Goal: Transaction & Acquisition: Download file/media

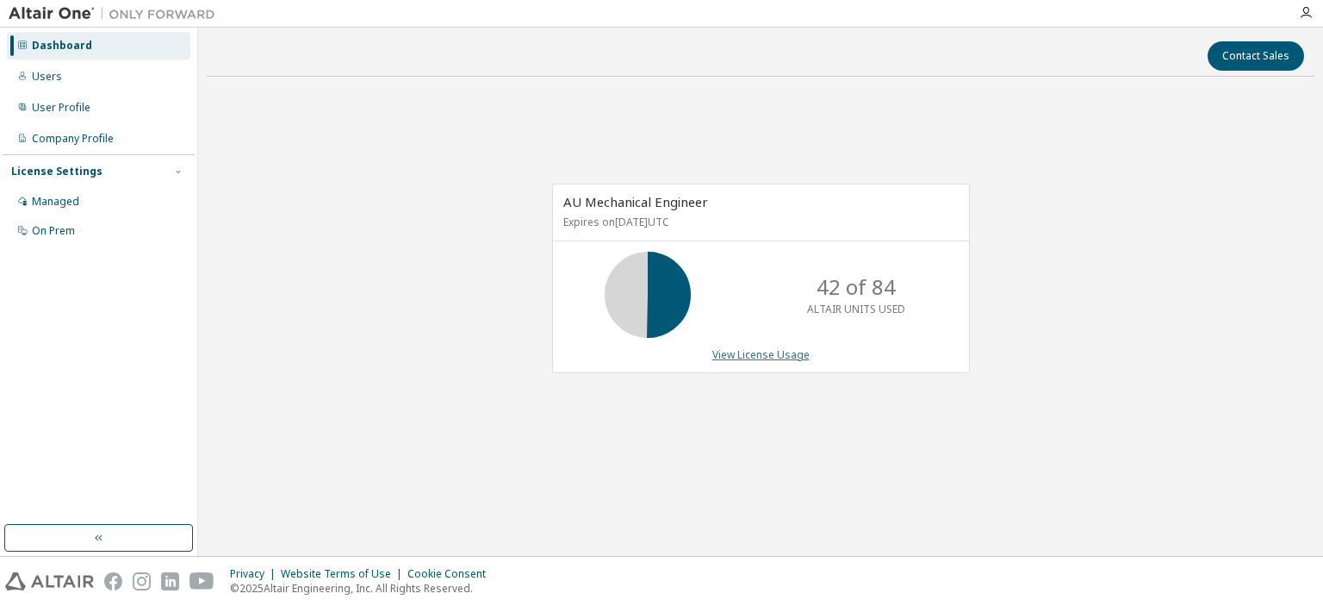
click at [749, 353] on link "View License Usage" at bounding box center [760, 354] width 97 height 15
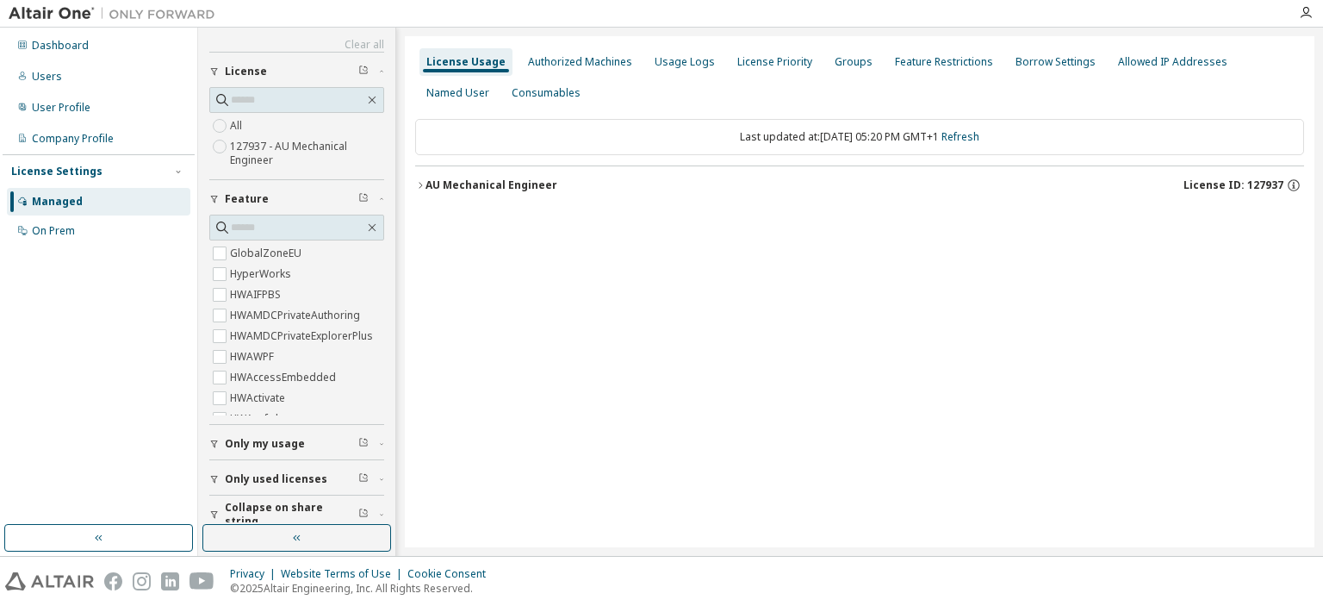
scroll to position [49, 0]
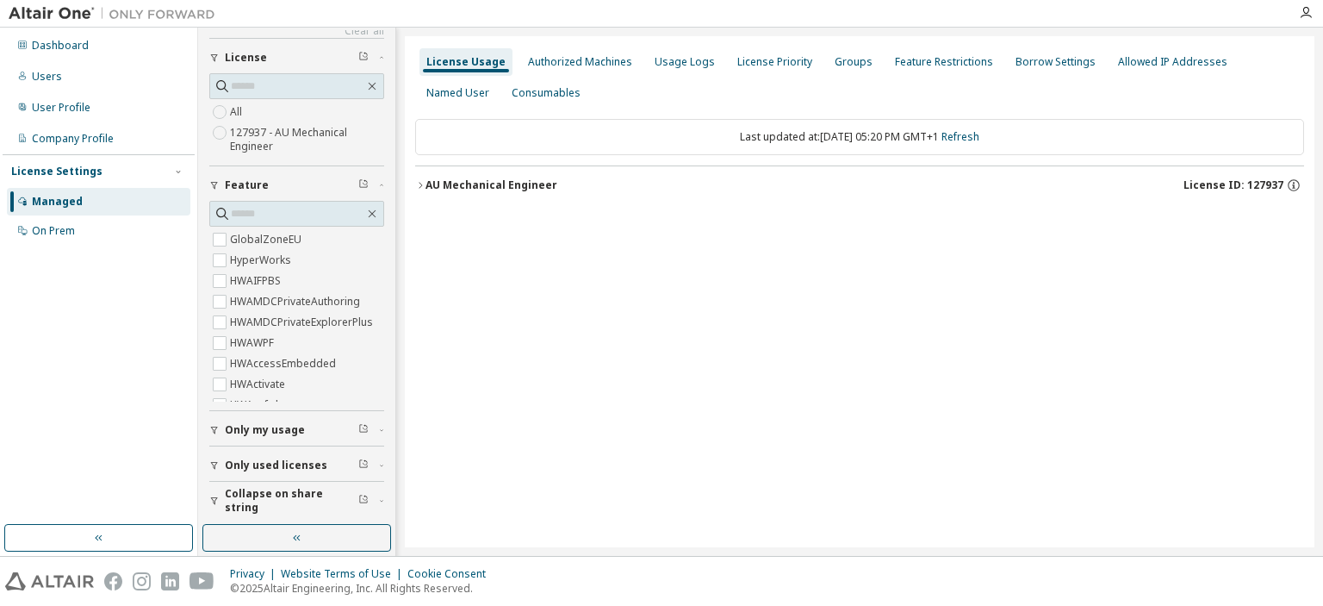
click at [268, 430] on span "Only my usage" at bounding box center [265, 430] width 80 height 14
click at [422, 186] on icon "button" at bounding box center [420, 185] width 10 height 10
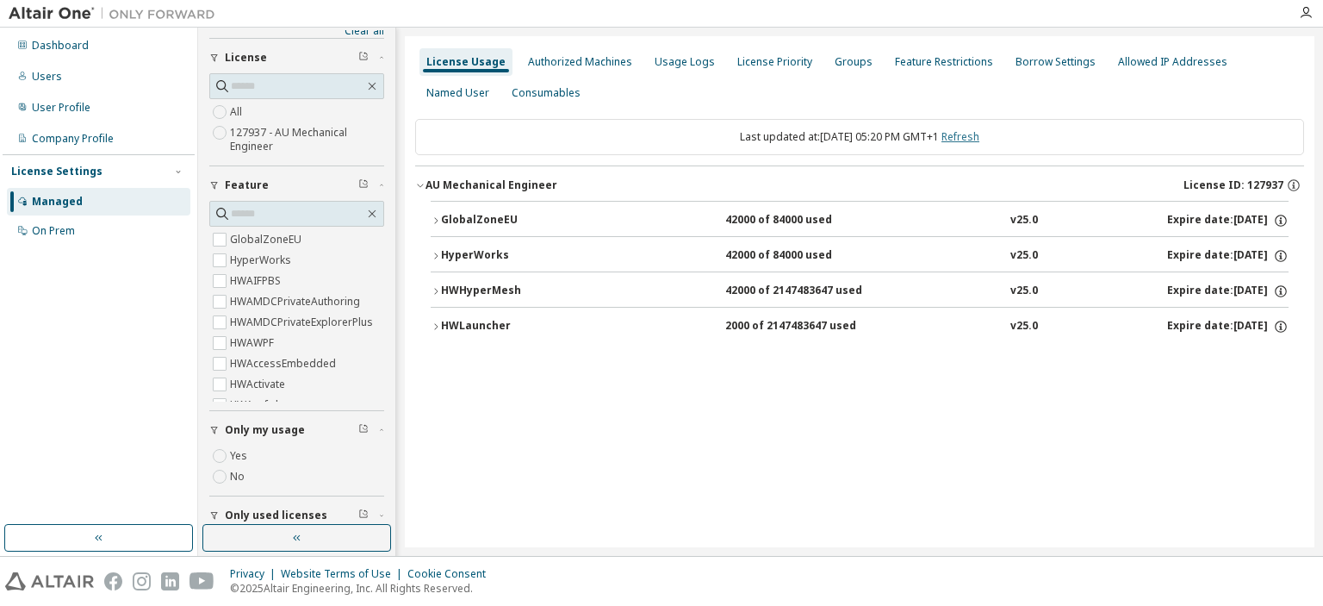
click at [980, 140] on link "Refresh" at bounding box center [961, 136] width 38 height 15
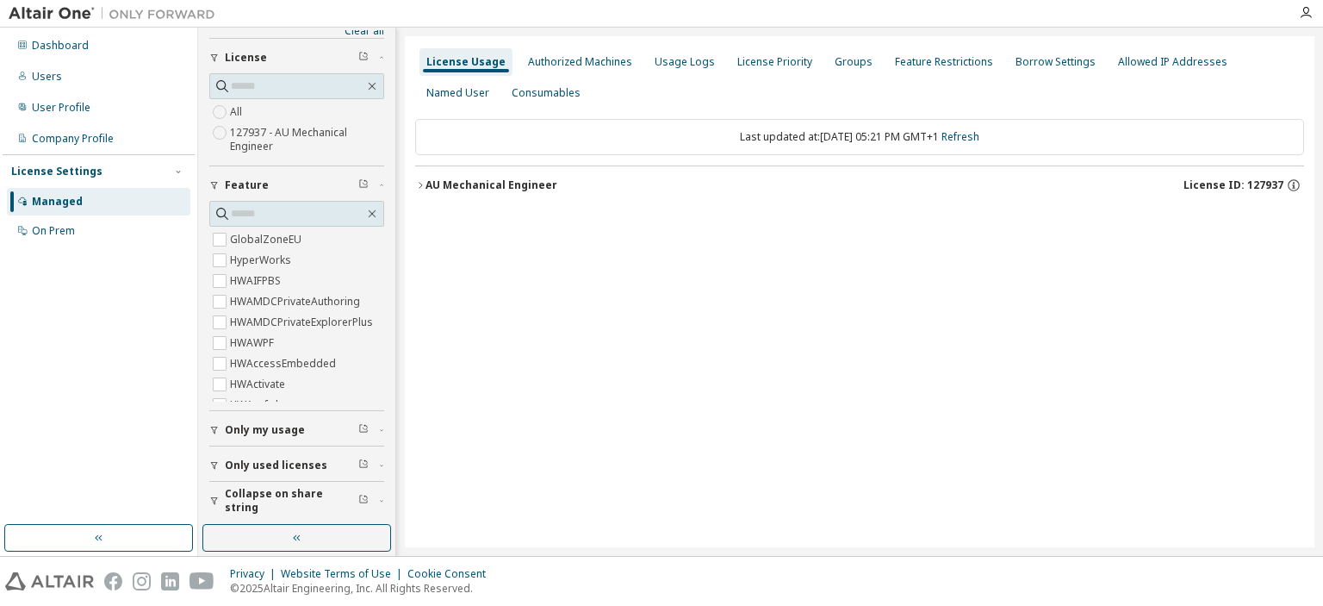
click at [420, 183] on icon "button" at bounding box center [420, 185] width 10 height 10
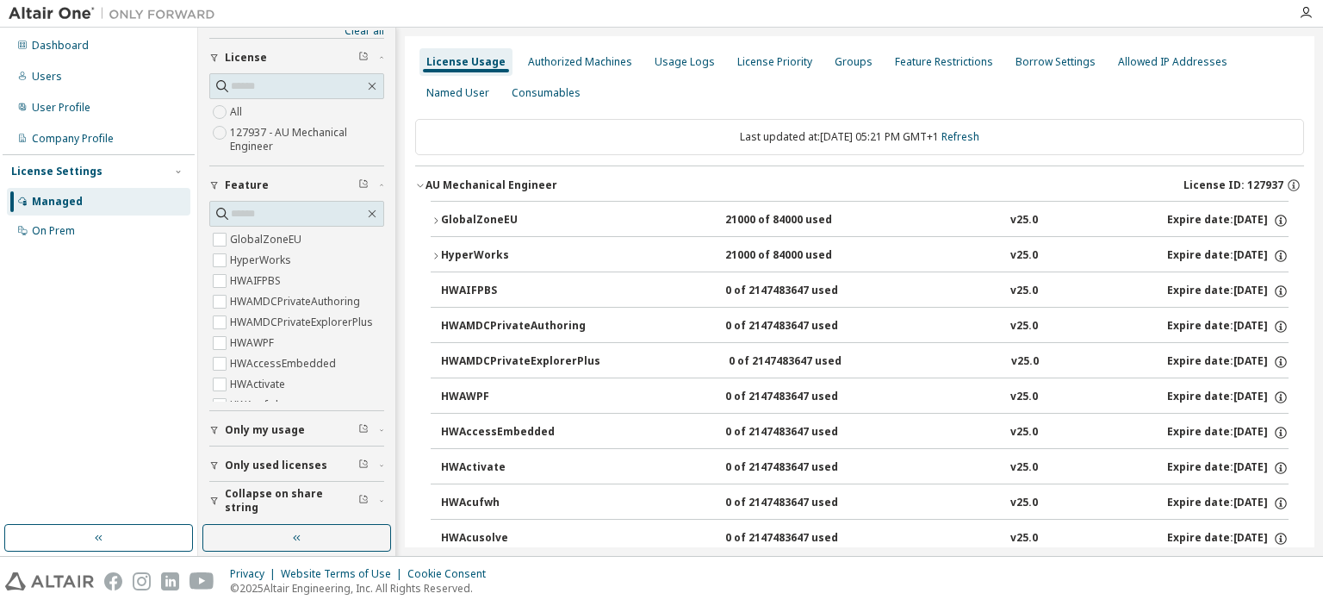
click at [238, 432] on span "Only my usage" at bounding box center [265, 430] width 80 height 14
click at [980, 137] on link "Refresh" at bounding box center [961, 136] width 38 height 15
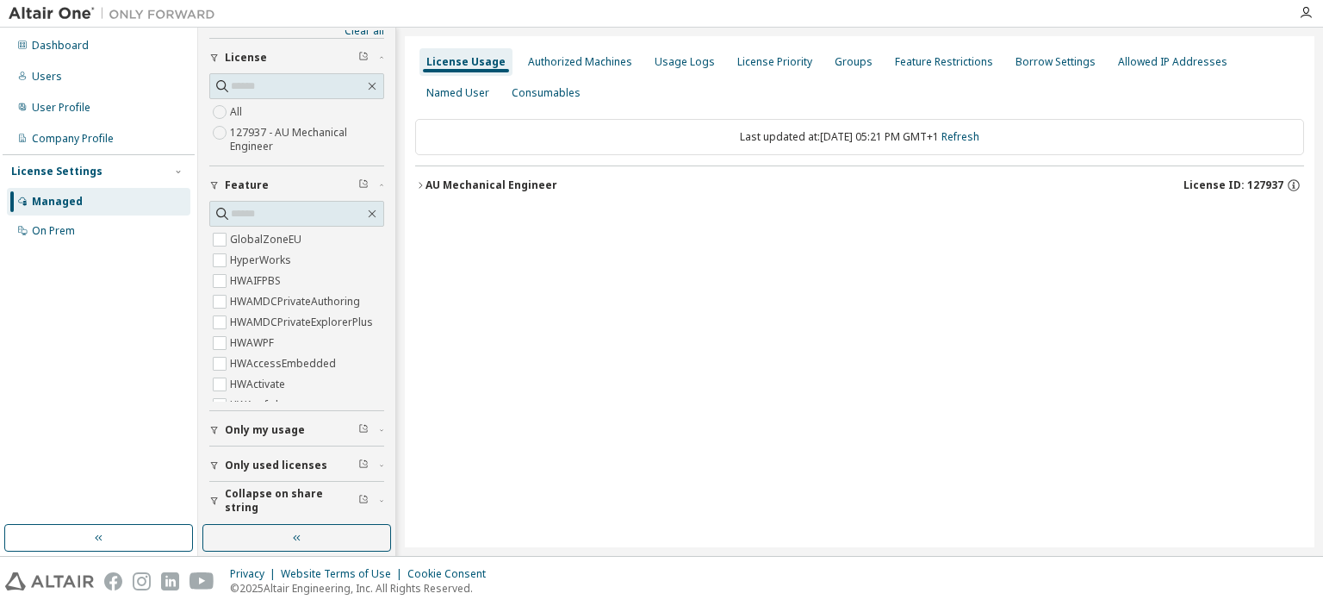
click at [423, 183] on icon "button" at bounding box center [420, 185] width 10 height 10
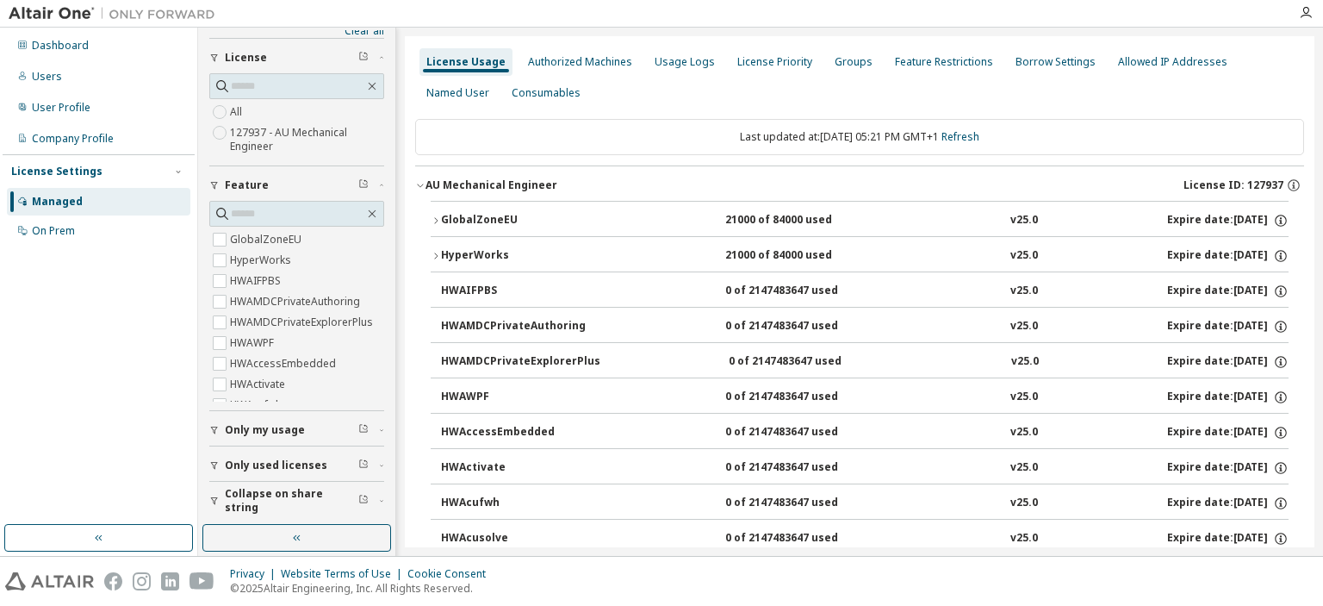
click at [258, 426] on span "Only my usage" at bounding box center [265, 430] width 80 height 14
click at [970, 140] on link "Refresh" at bounding box center [961, 136] width 38 height 15
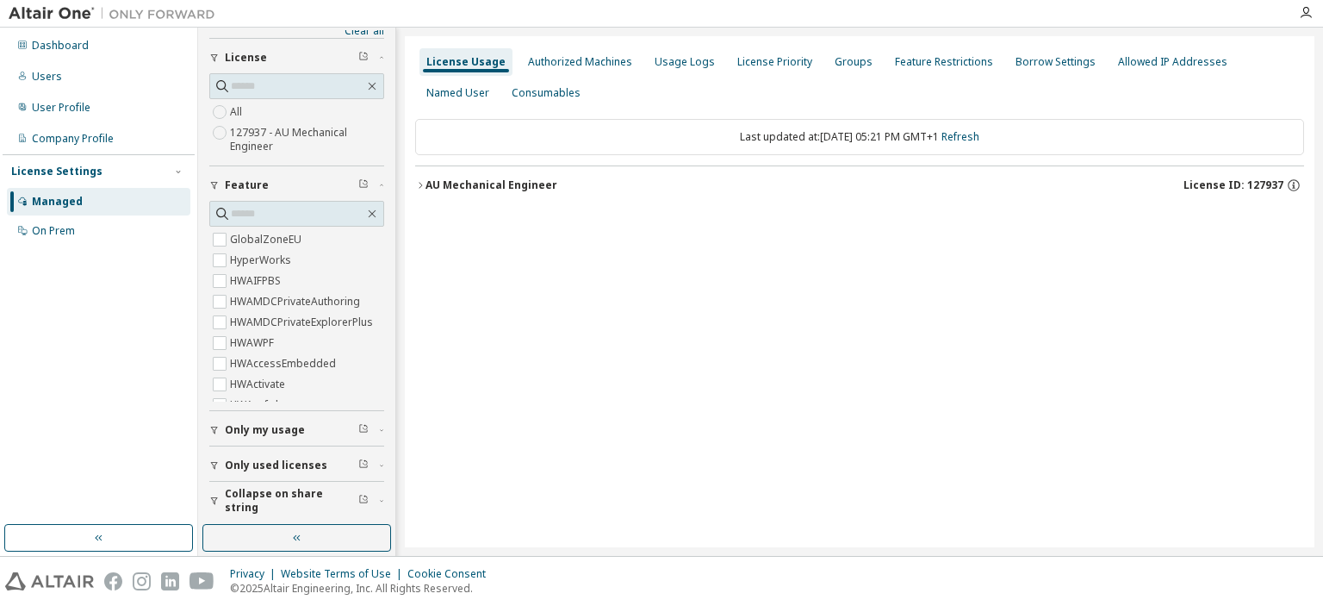
drag, startPoint x: 422, startPoint y: 184, endPoint x: 442, endPoint y: 186, distance: 19.9
click at [422, 183] on icon "button" at bounding box center [420, 185] width 10 height 10
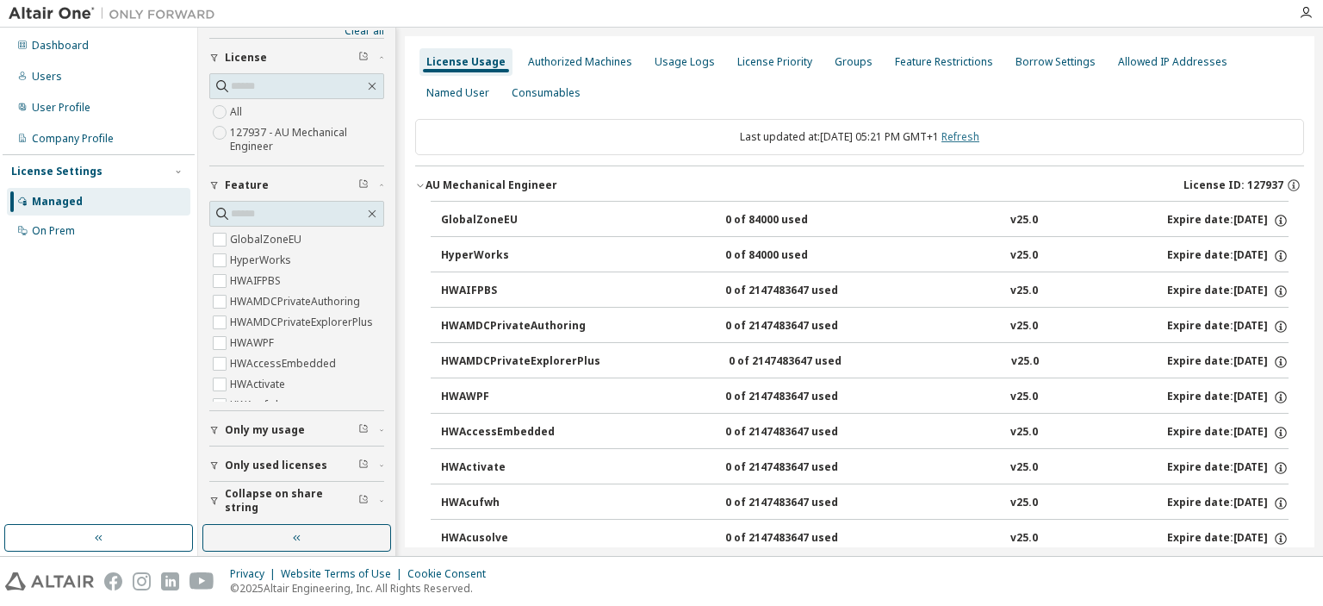
click at [968, 137] on link "Refresh" at bounding box center [961, 136] width 38 height 15
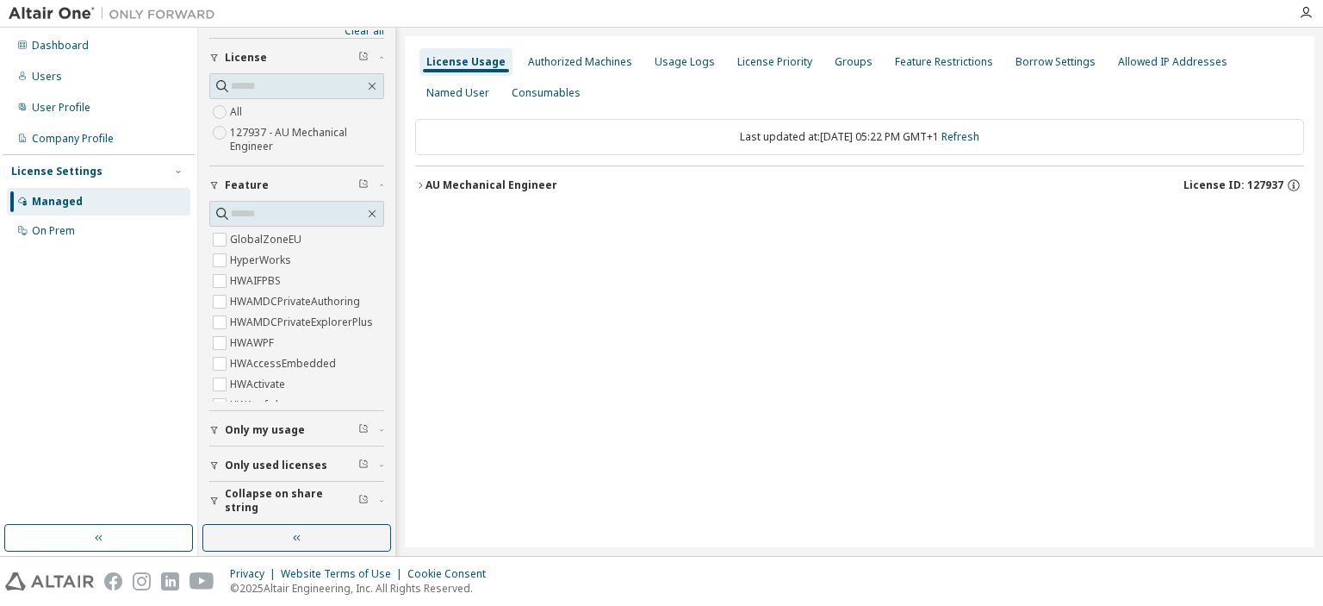
click at [420, 183] on icon "button" at bounding box center [420, 185] width 10 height 10
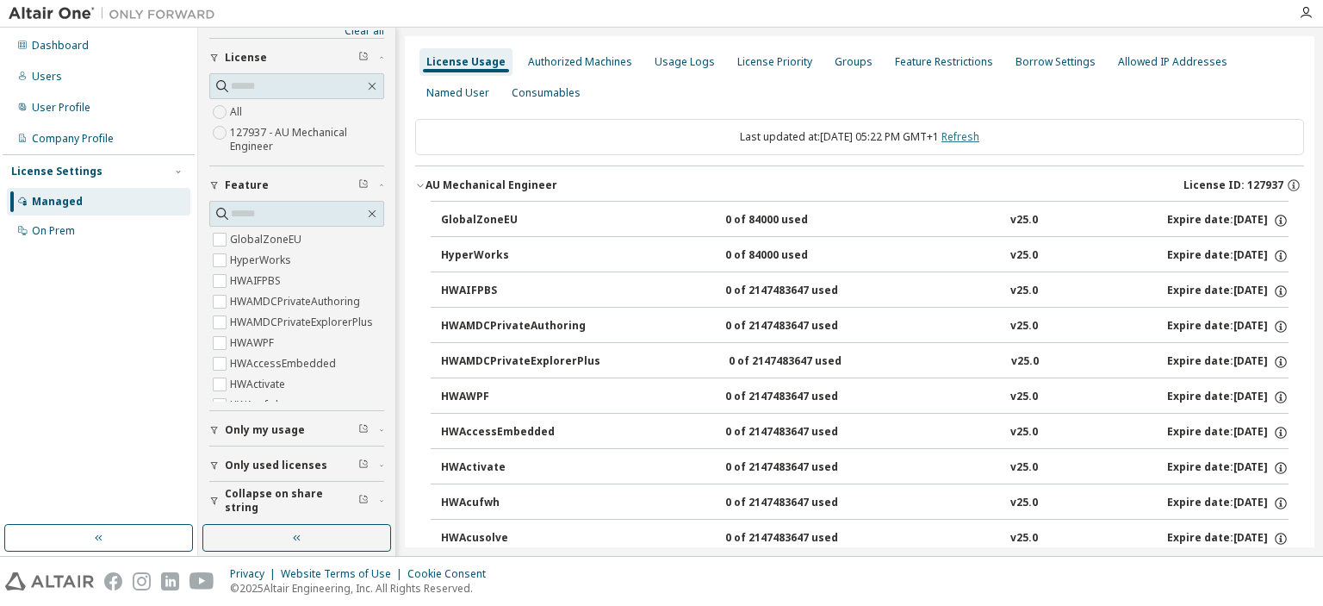
click at [974, 140] on link "Refresh" at bounding box center [961, 136] width 38 height 15
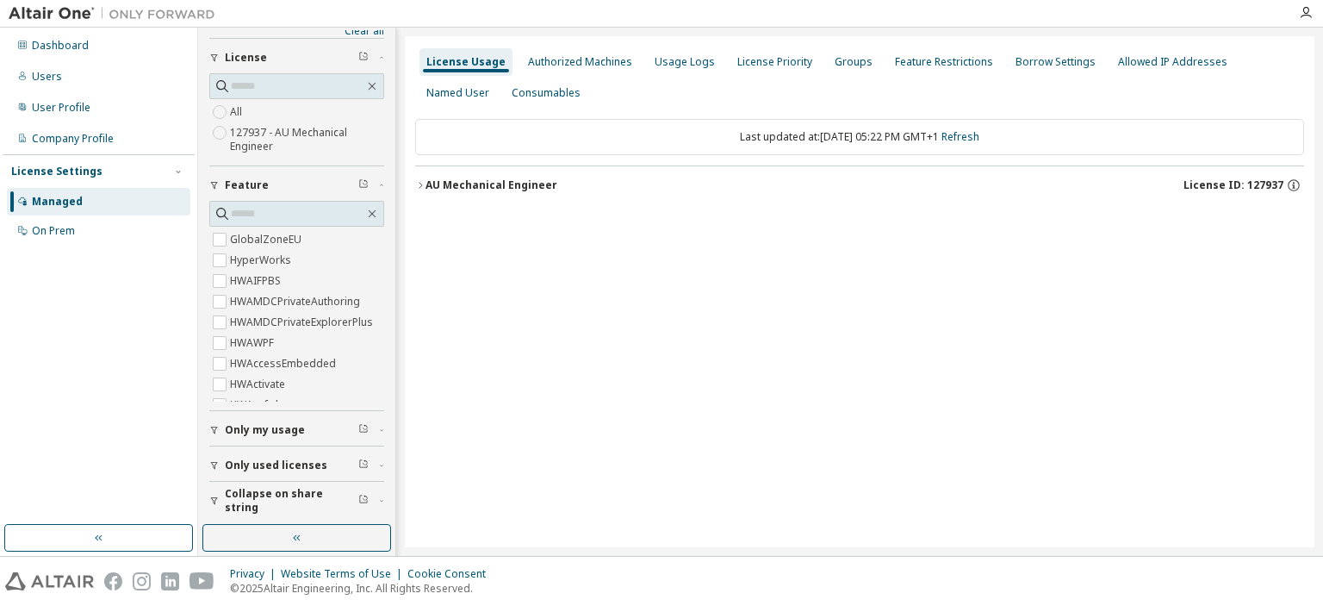
click at [418, 185] on icon "button" at bounding box center [420, 185] width 10 height 10
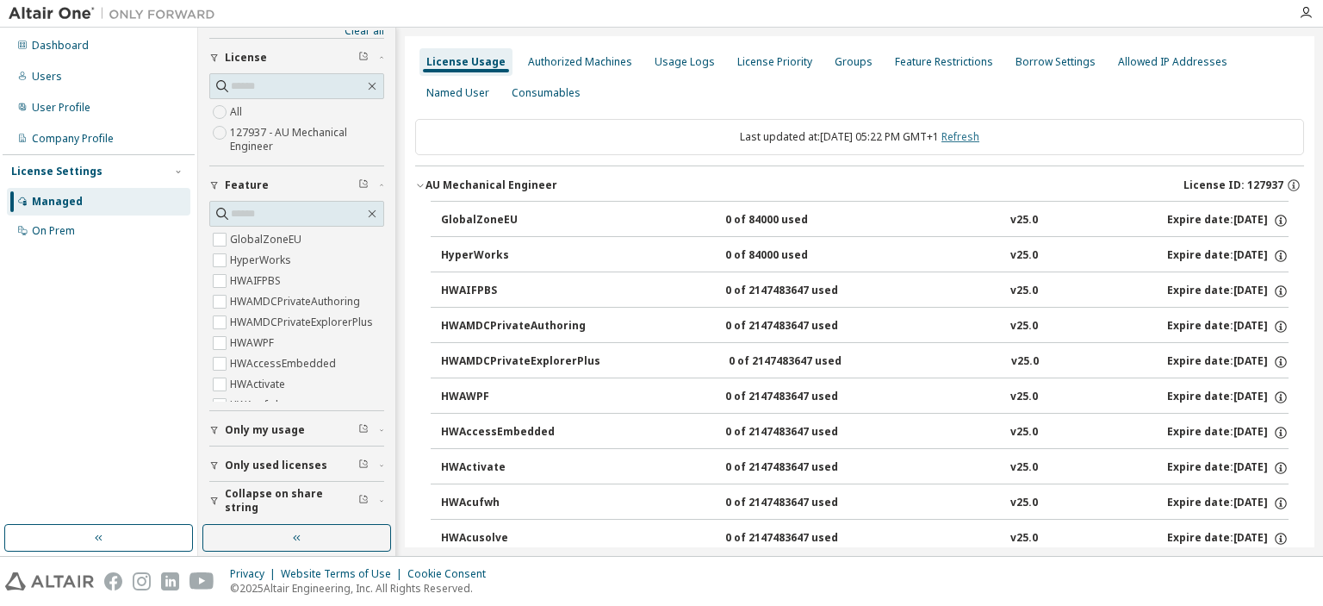
click at [971, 134] on link "Refresh" at bounding box center [961, 136] width 38 height 15
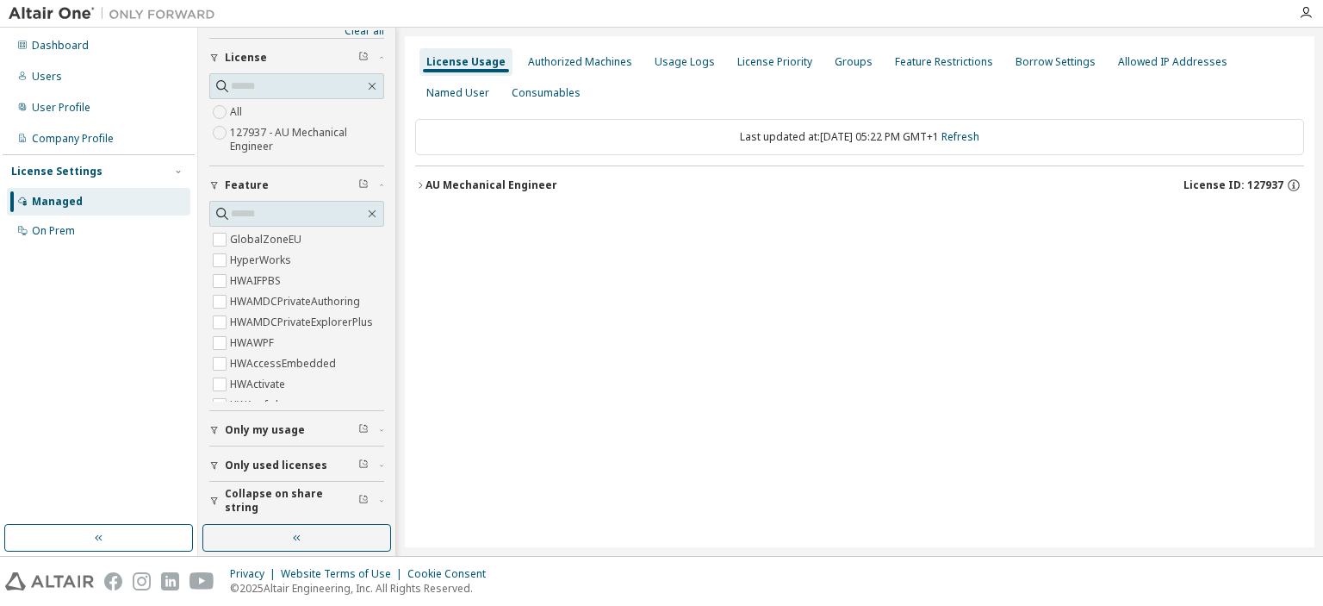
click at [418, 185] on icon "button" at bounding box center [420, 185] width 10 height 10
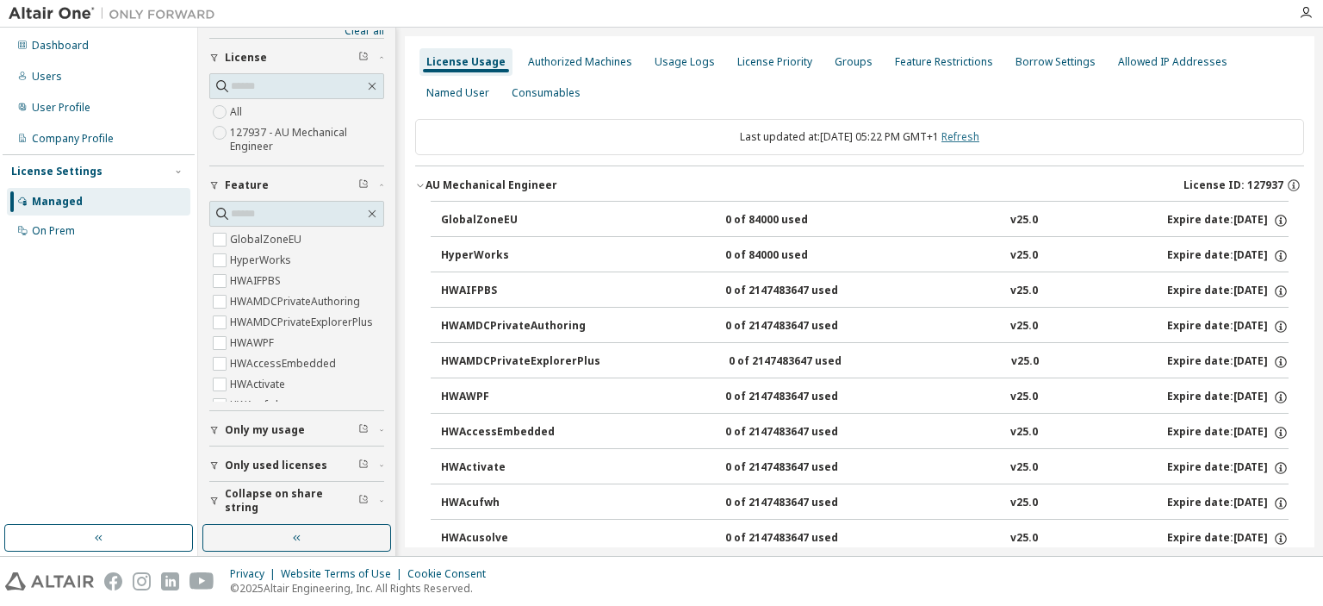
click at [972, 137] on link "Refresh" at bounding box center [961, 136] width 38 height 15
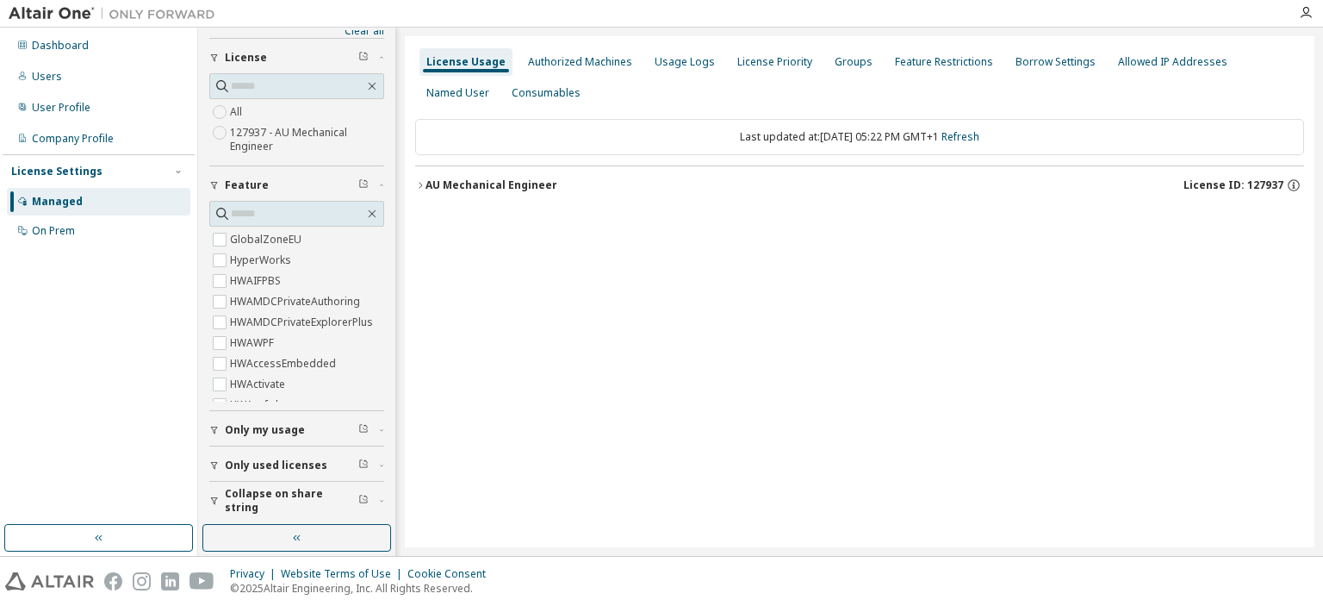
click at [415, 182] on icon "button" at bounding box center [420, 185] width 10 height 10
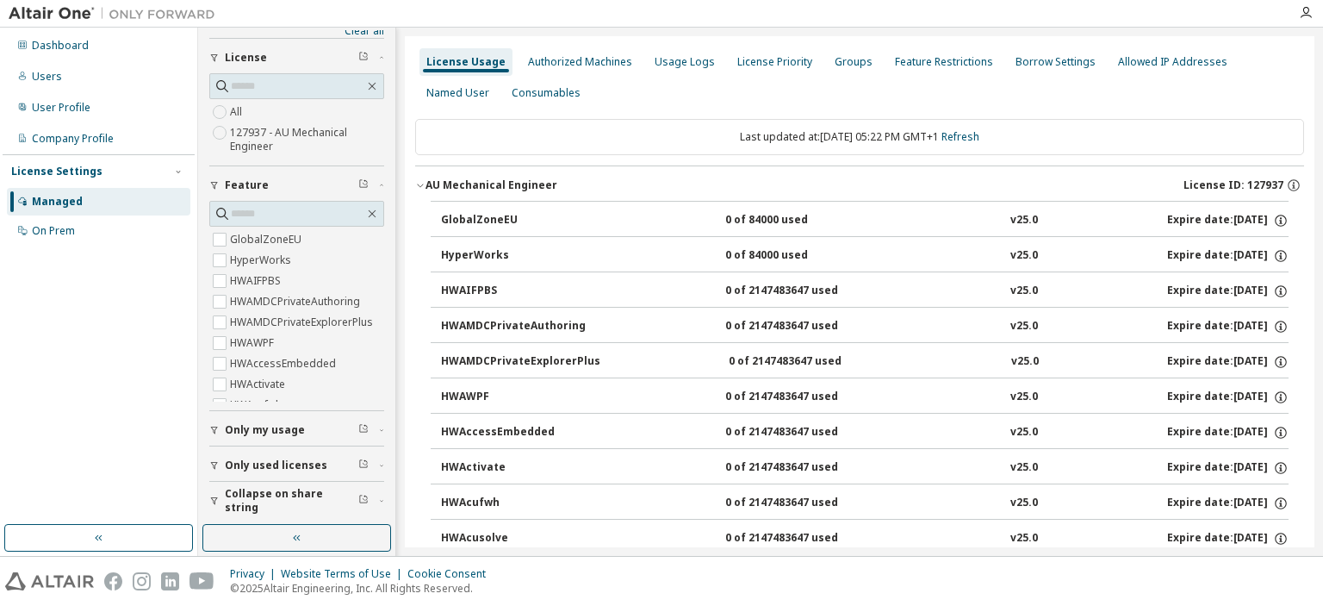
click at [245, 431] on span "Only my usage" at bounding box center [265, 430] width 80 height 14
click at [977, 139] on link "Refresh" at bounding box center [961, 136] width 38 height 15
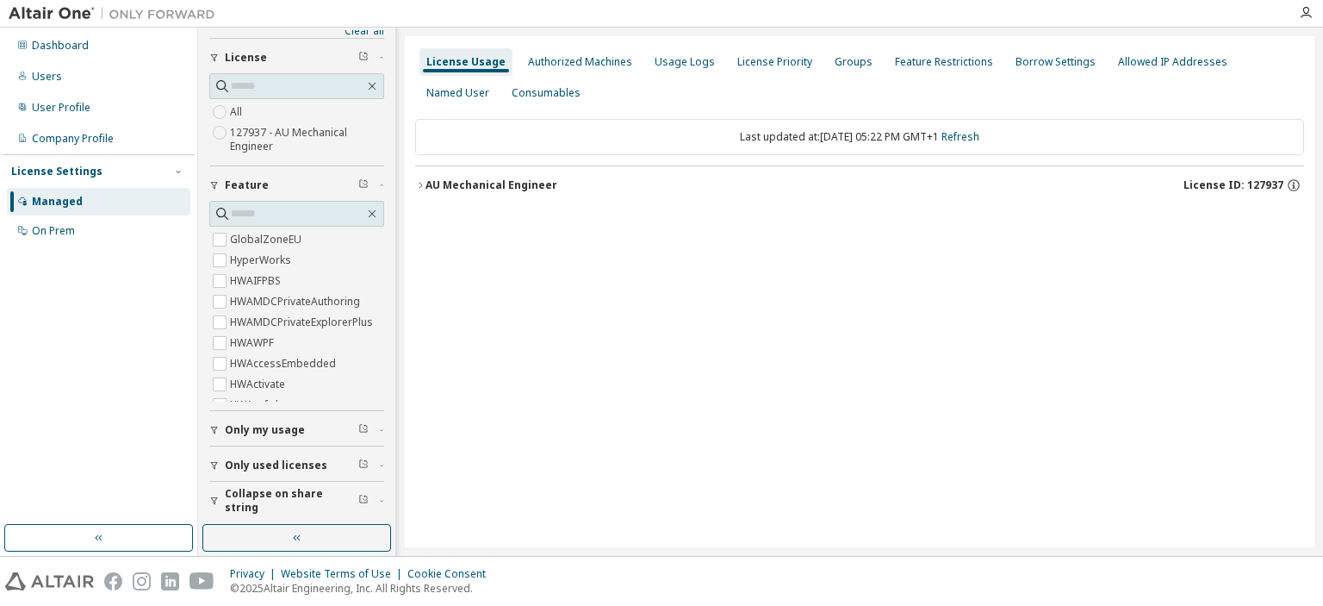
click at [420, 185] on icon "button" at bounding box center [420, 185] width 10 height 10
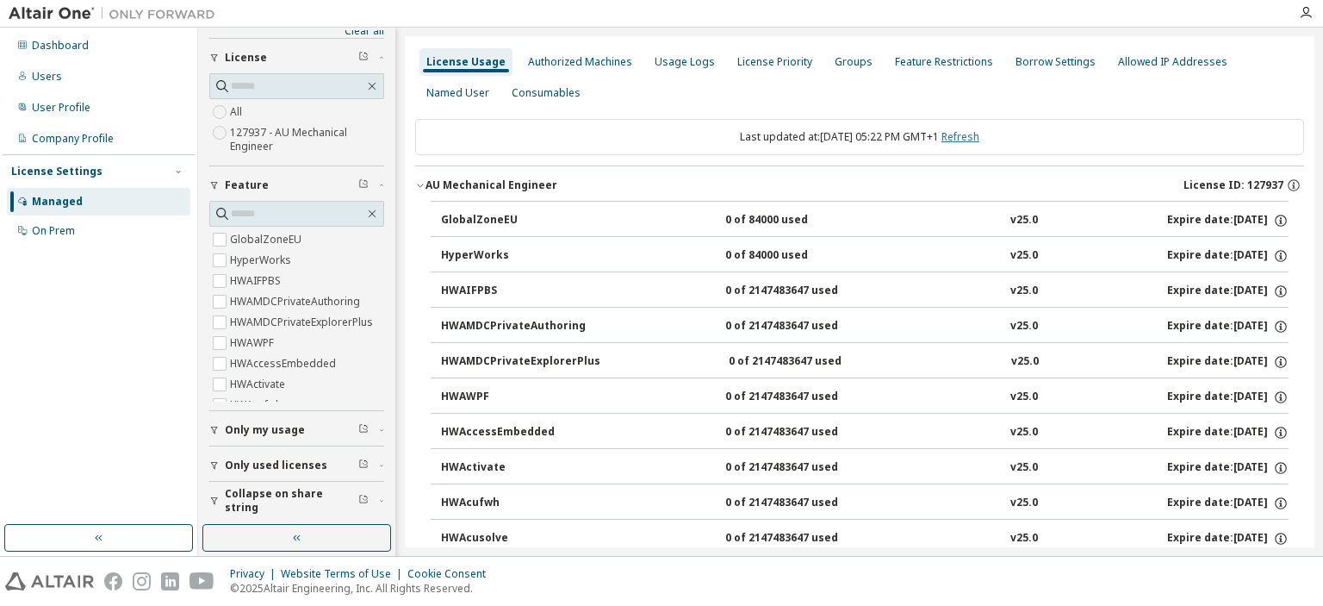
click at [968, 134] on link "Refresh" at bounding box center [961, 136] width 38 height 15
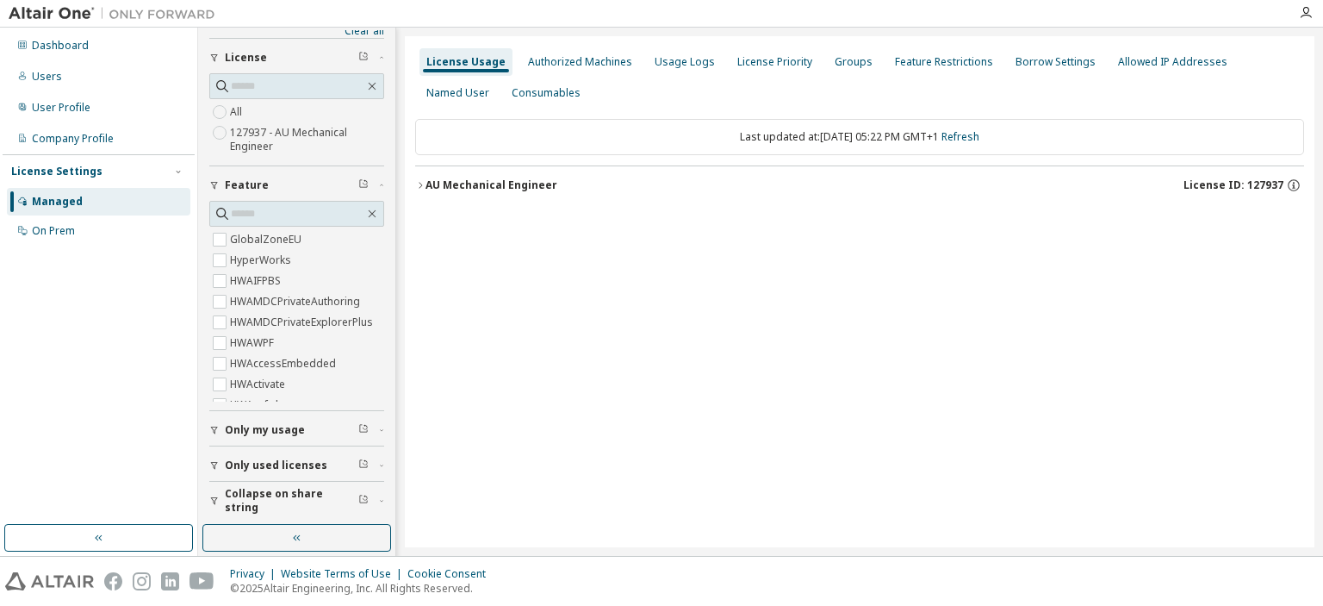
click at [427, 182] on div "AU Mechanical Engineer" at bounding box center [492, 185] width 132 height 14
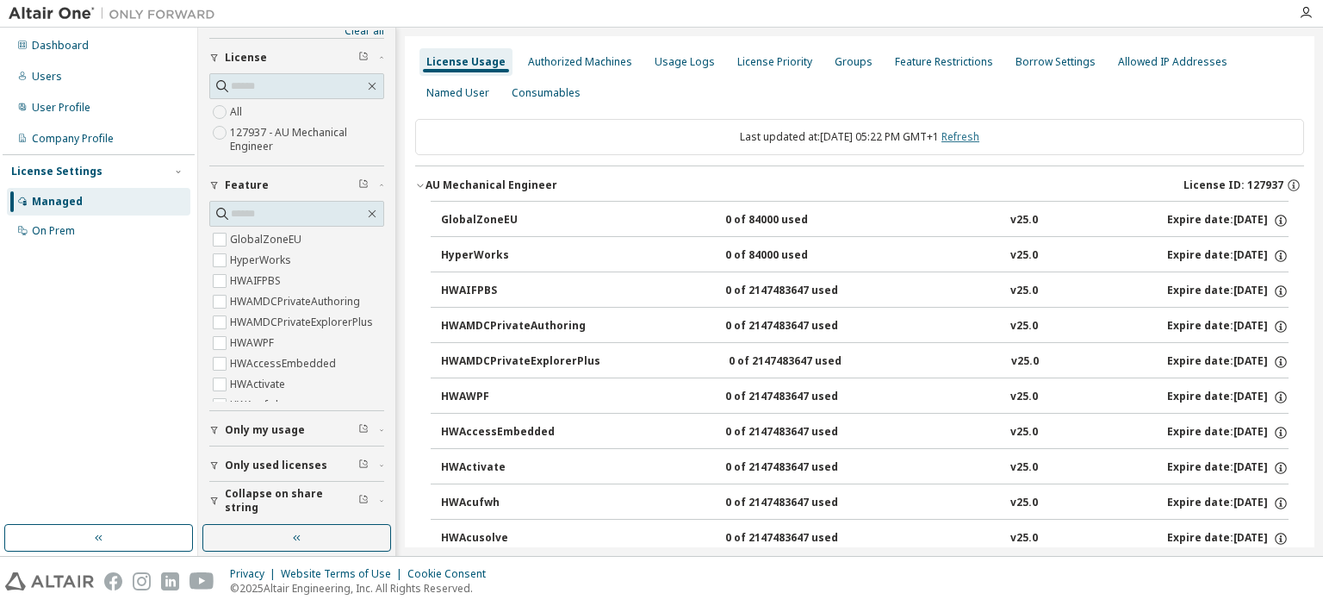
click at [967, 140] on link "Refresh" at bounding box center [961, 136] width 38 height 15
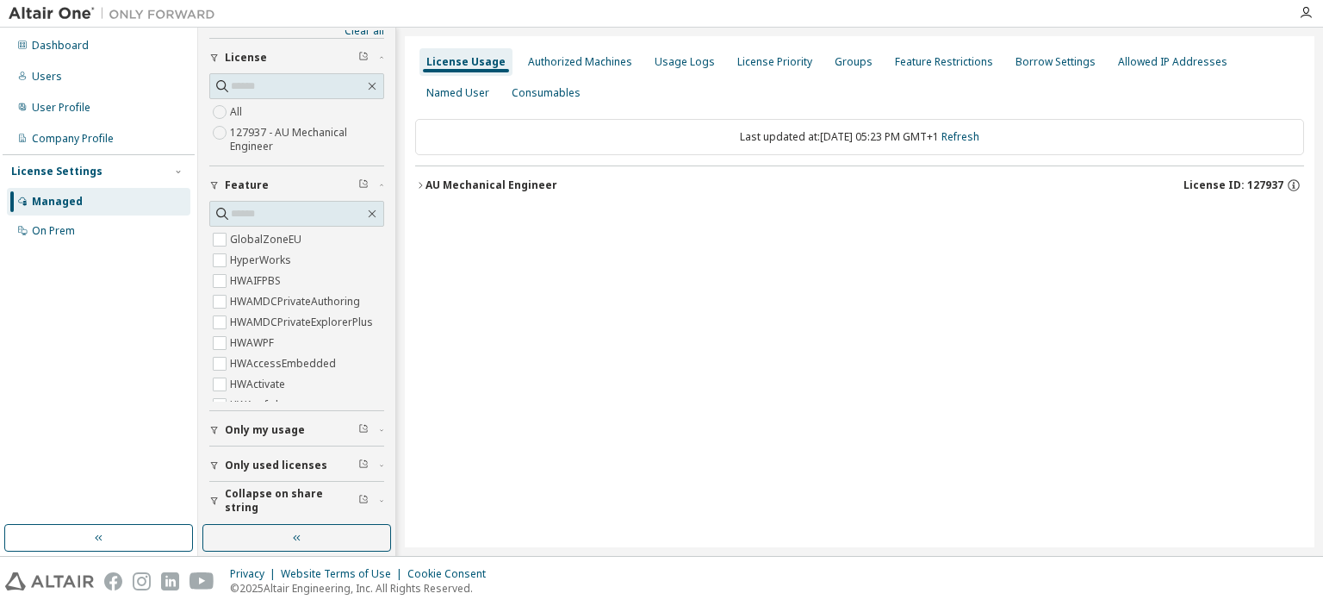
click at [443, 184] on div "AU Mechanical Engineer" at bounding box center [492, 185] width 132 height 14
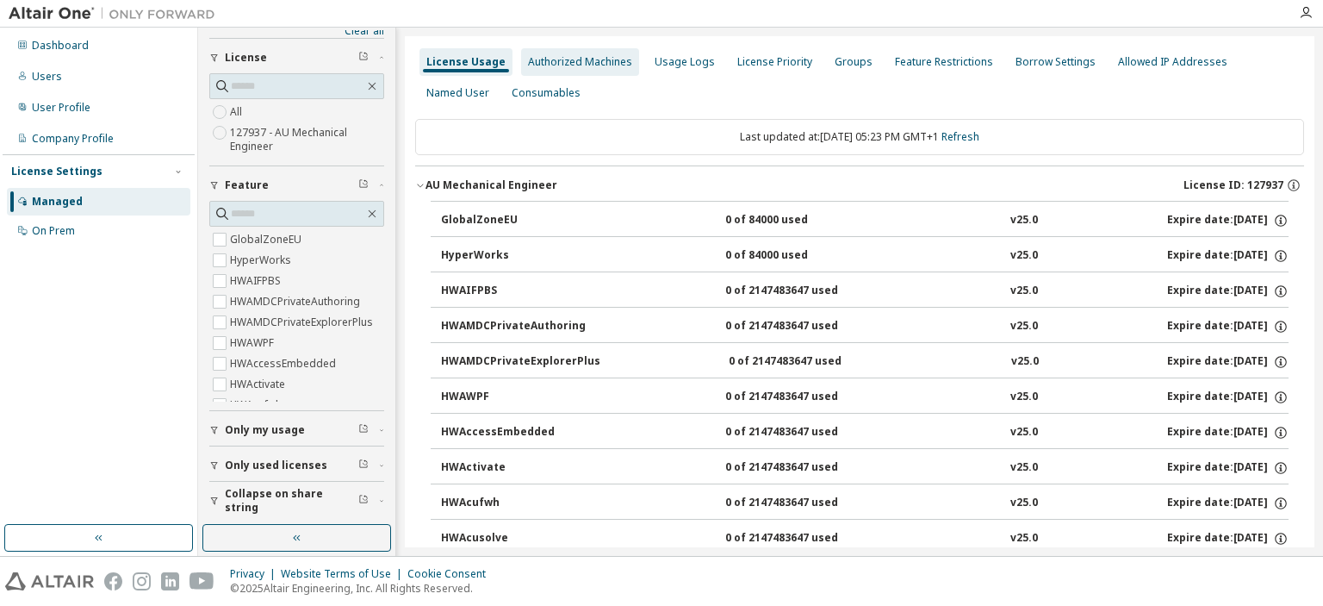
click at [589, 64] on div "Authorized Machines" at bounding box center [580, 62] width 104 height 14
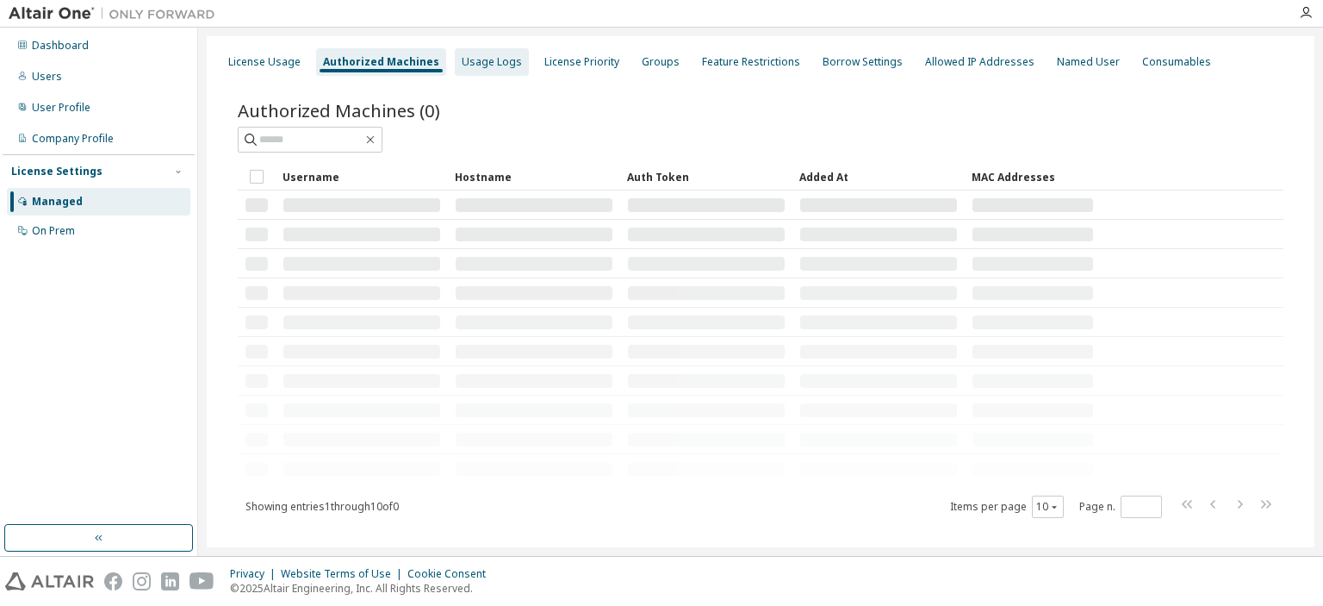
click at [486, 58] on div "Usage Logs" at bounding box center [492, 62] width 60 height 14
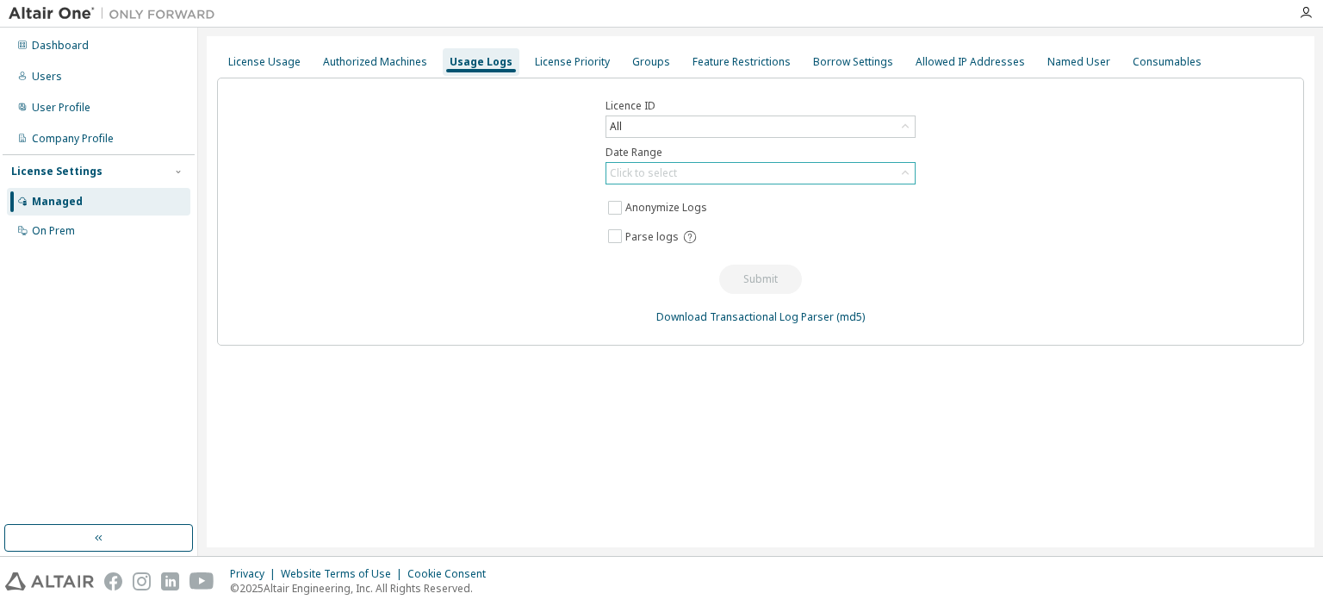
click at [675, 172] on div "Click to select" at bounding box center [643, 173] width 72 height 19
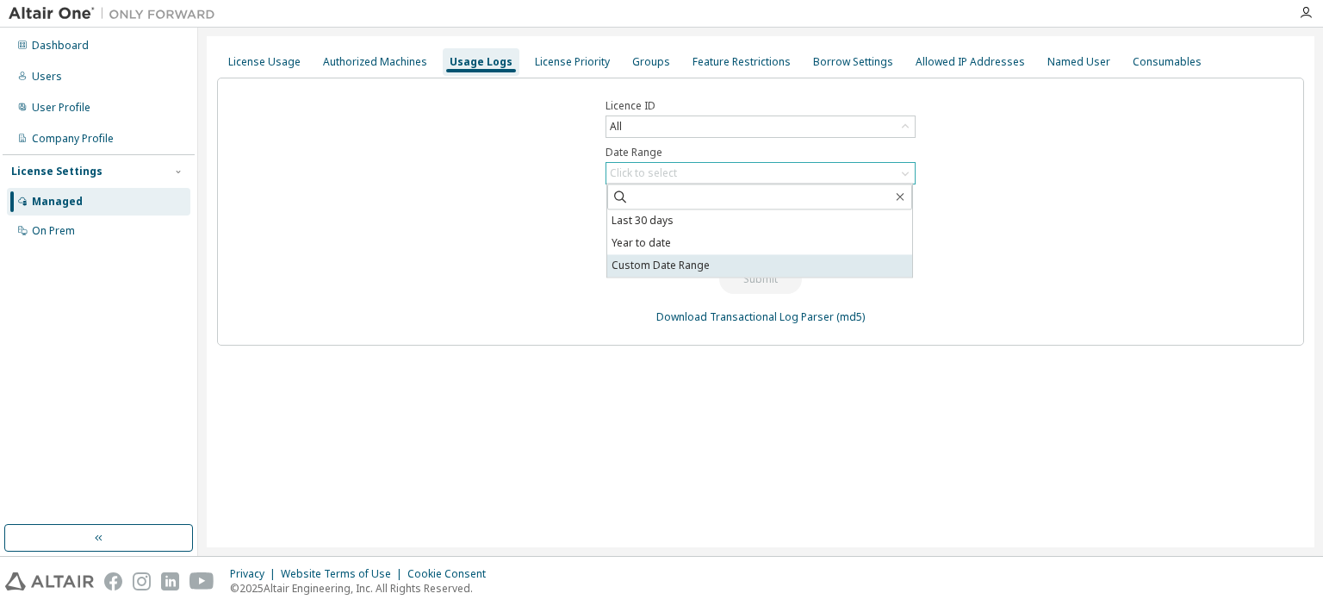
click at [669, 261] on li "Custom Date Range" at bounding box center [759, 265] width 305 height 22
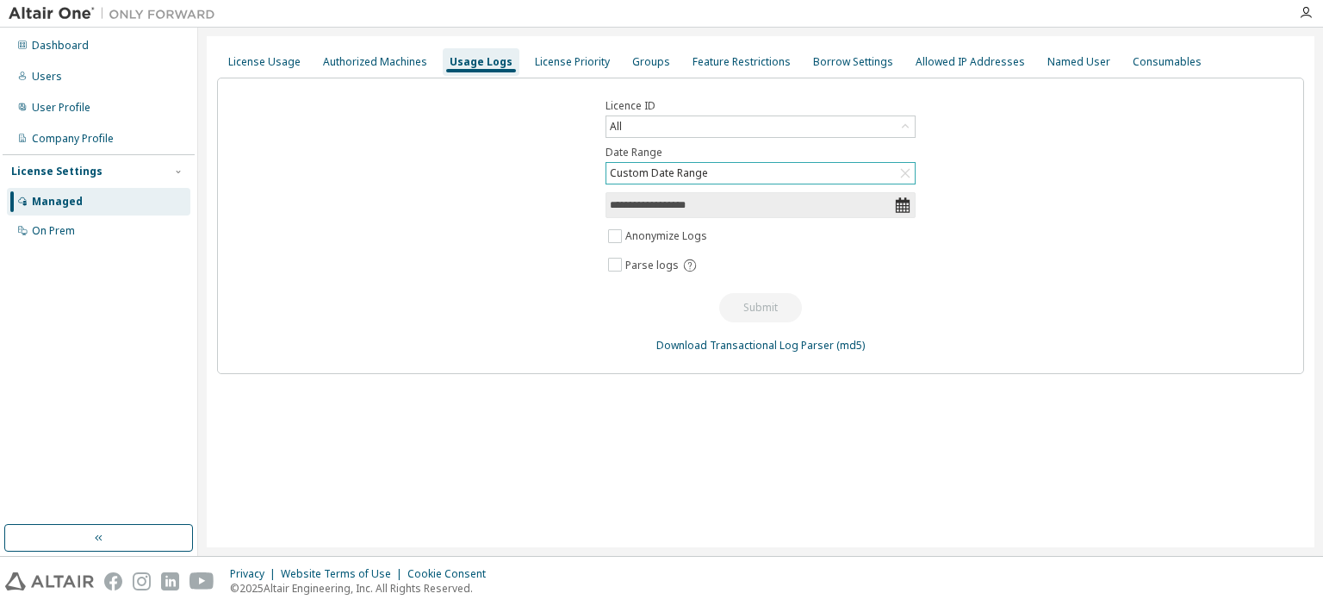
click at [686, 208] on input "**********" at bounding box center [752, 204] width 284 height 17
select select "*"
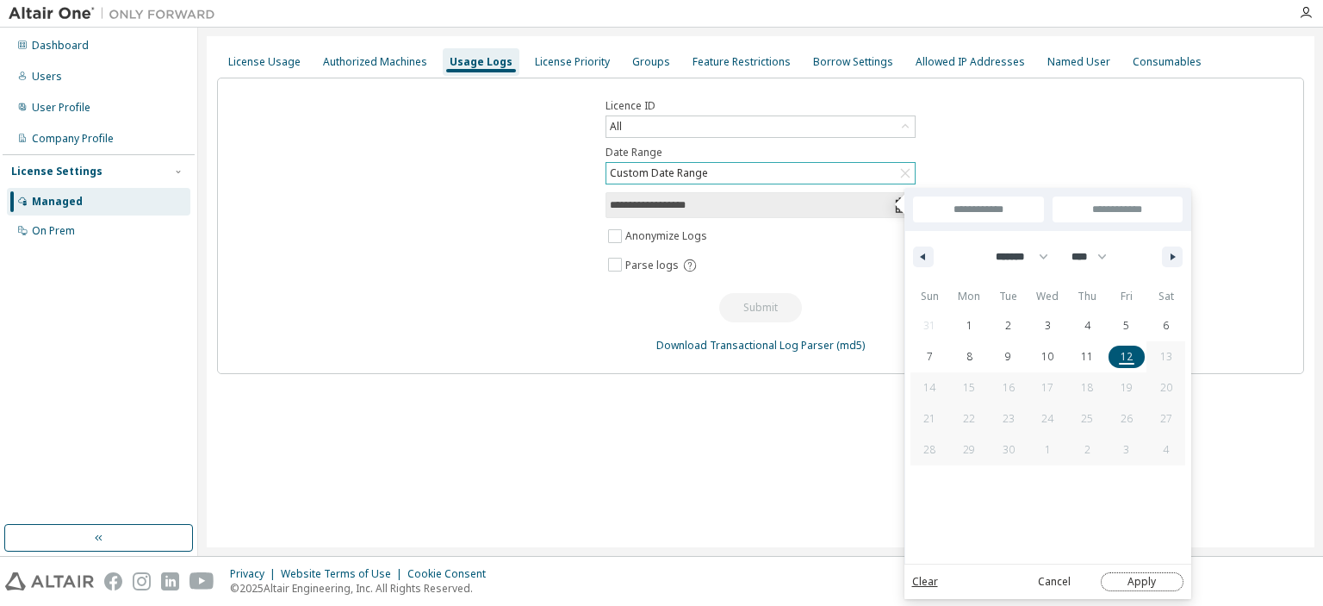
click at [1144, 583] on button "Apply" at bounding box center [1142, 581] width 83 height 19
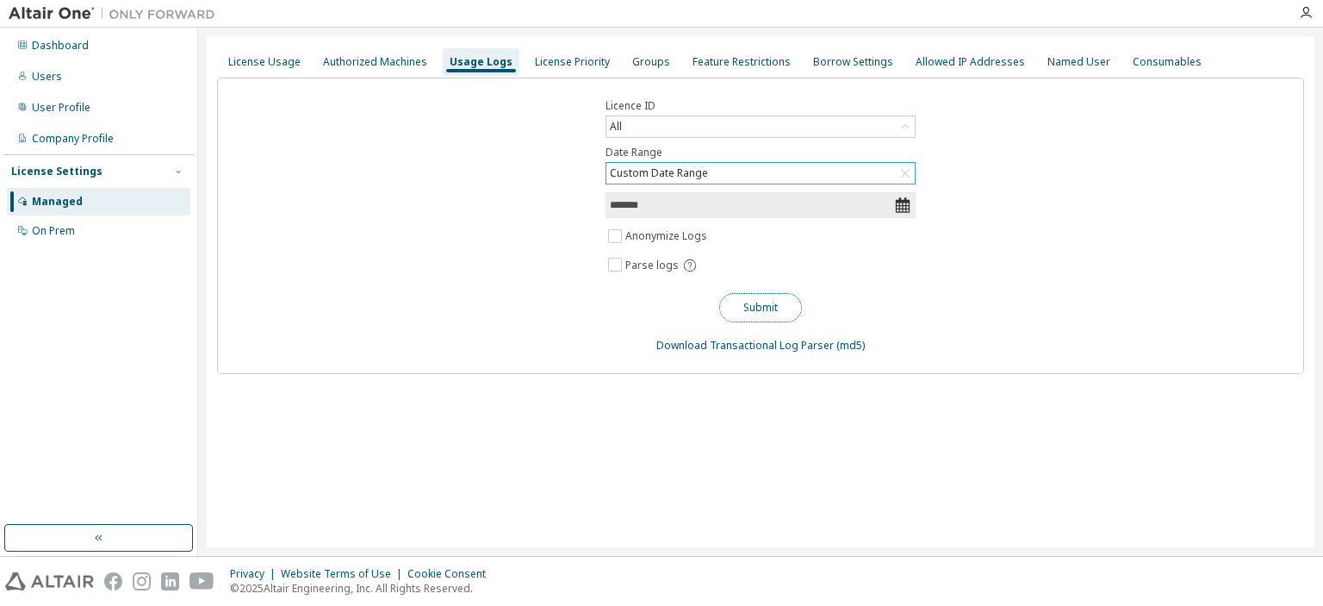
click at [763, 302] on button "Submit" at bounding box center [760, 307] width 83 height 29
click at [737, 68] on div "Feature Restrictions" at bounding box center [742, 62] width 98 height 14
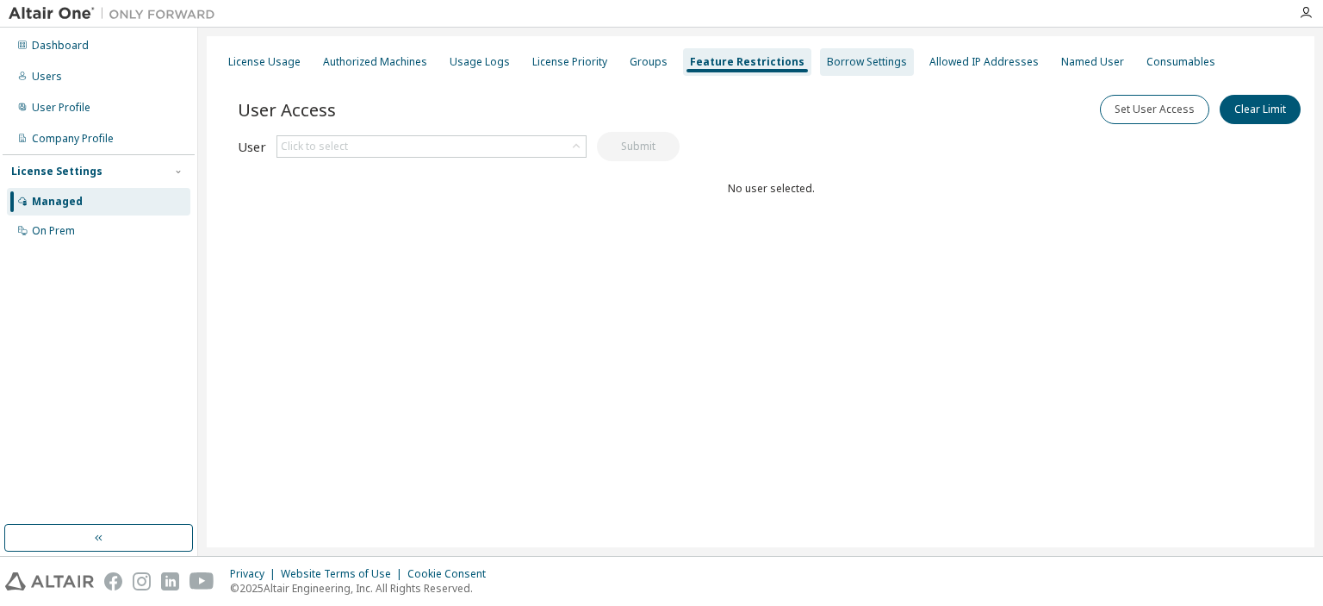
click at [827, 63] on div "Borrow Settings" at bounding box center [867, 62] width 80 height 14
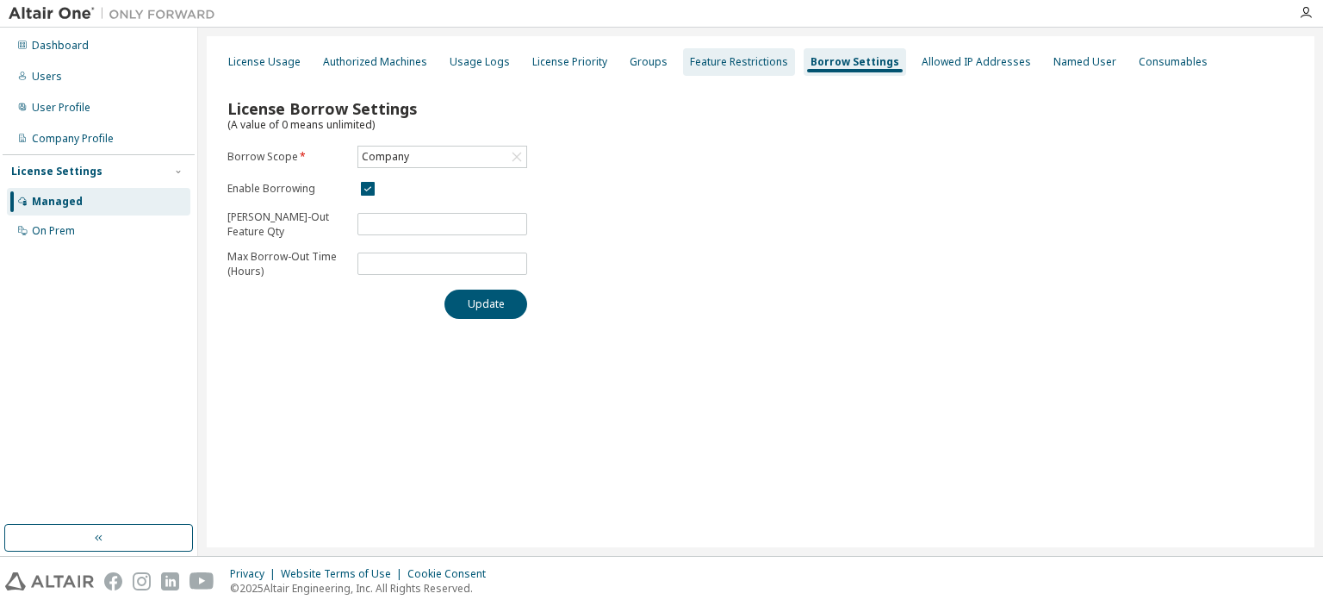
click at [729, 67] on div "Feature Restrictions" at bounding box center [739, 62] width 98 height 14
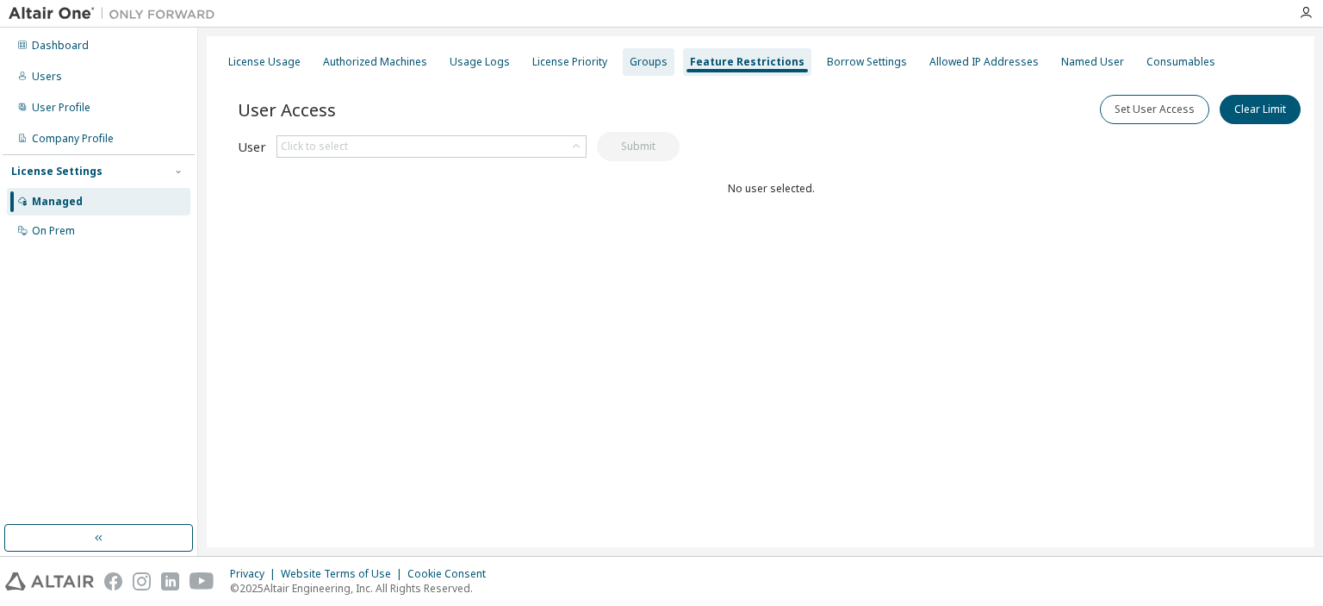
click at [642, 65] on div "Groups" at bounding box center [649, 62] width 38 height 14
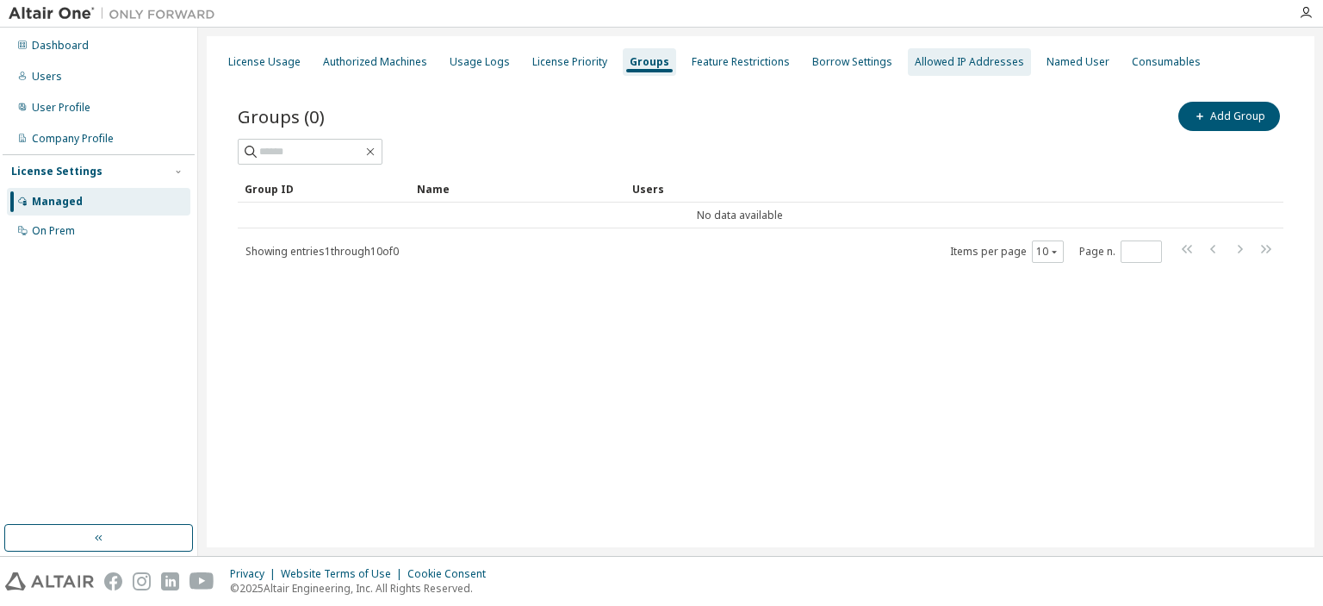
click at [954, 65] on div "Allowed IP Addresses" at bounding box center [969, 62] width 109 height 14
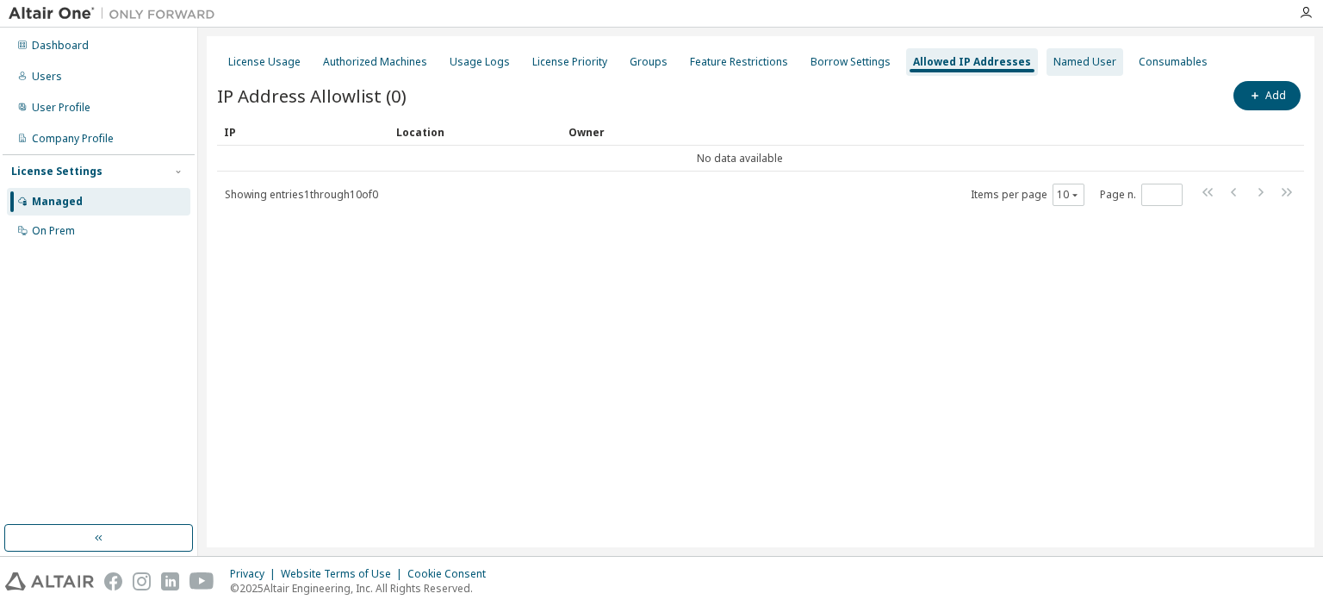
drag, startPoint x: 1049, startPoint y: 63, endPoint x: 1092, endPoint y: 69, distance: 43.5
click at [1054, 63] on div "Named User" at bounding box center [1085, 62] width 63 height 14
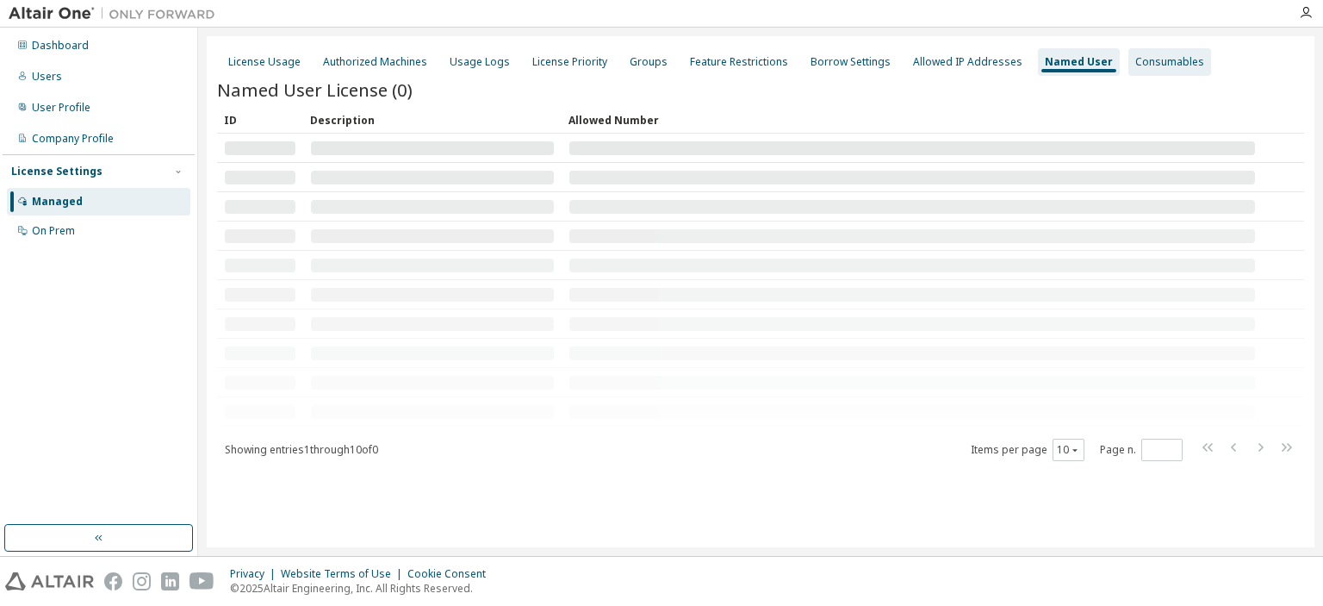
click at [1135, 64] on div "Consumables" at bounding box center [1169, 62] width 69 height 14
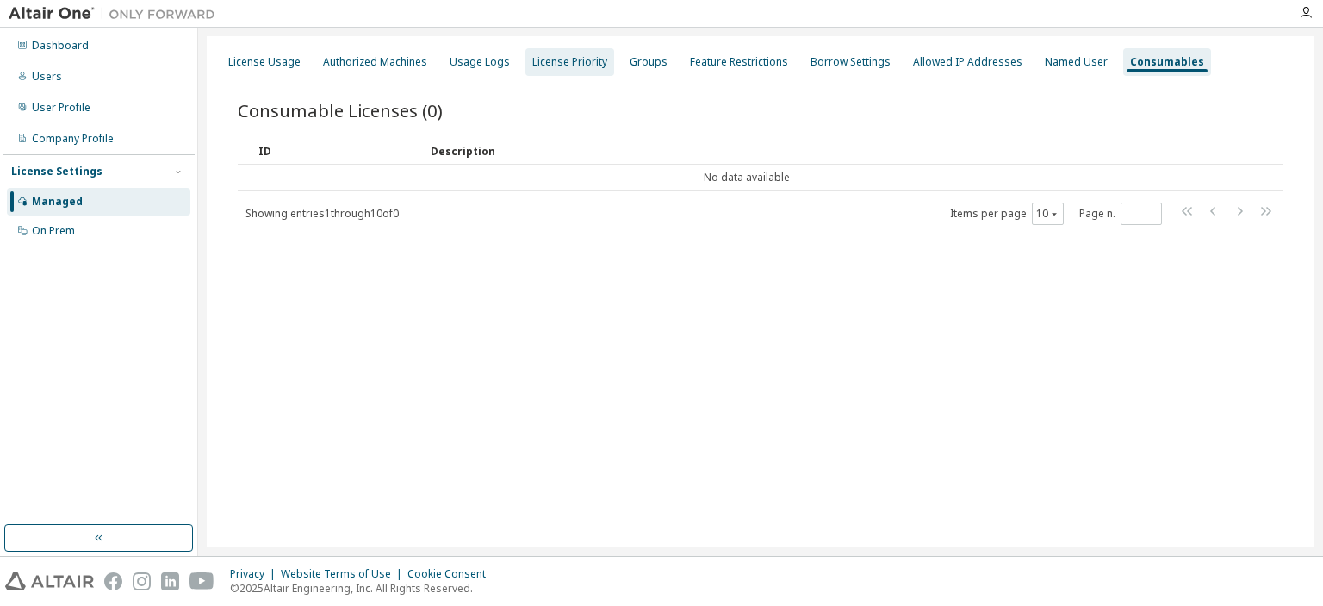
click at [547, 58] on div "License Priority" at bounding box center [569, 62] width 75 height 14
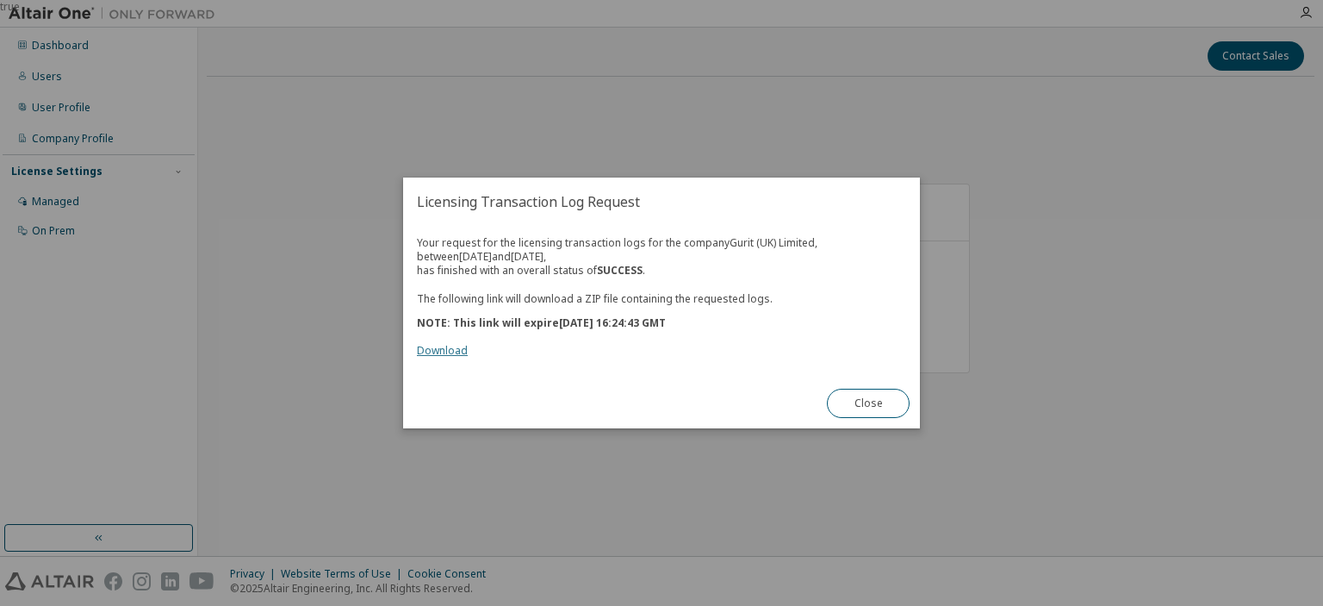
click at [451, 349] on link "Download" at bounding box center [442, 350] width 51 height 15
